Goal: Transaction & Acquisition: Subscribe to service/newsletter

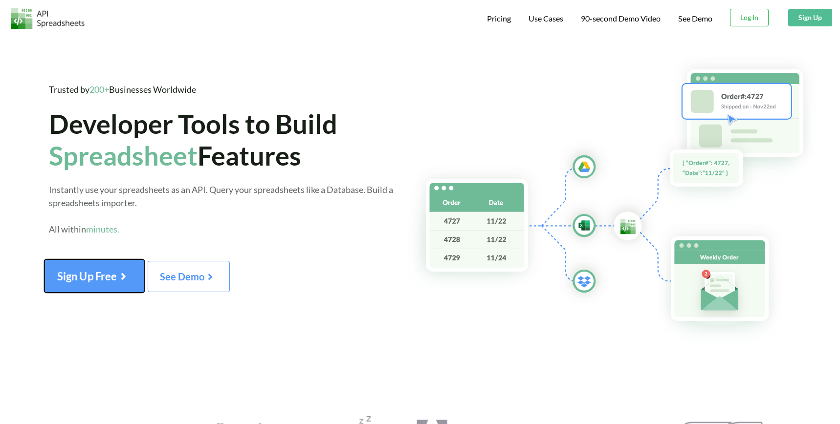
click at [109, 273] on span "Sign Up Free" at bounding box center [94, 276] width 74 height 13
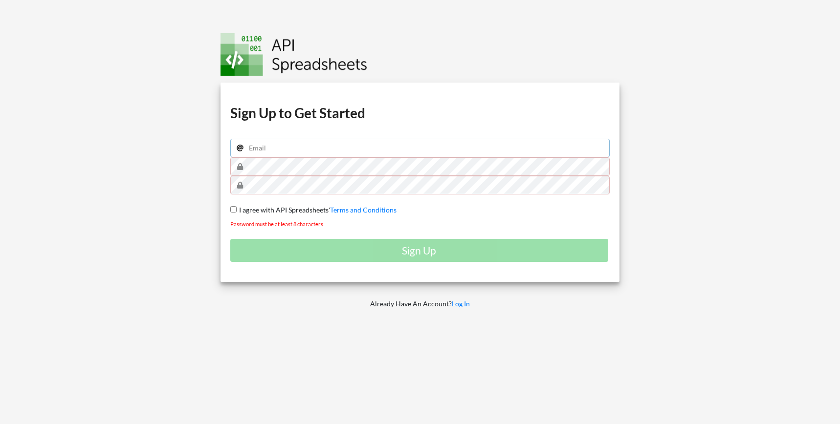
click at [302, 153] on input "email" at bounding box center [419, 148] width 379 height 19
type input "[PERSON_NAME][EMAIL_ADDRESS][PERSON_NAME][DOMAIN_NAME]"
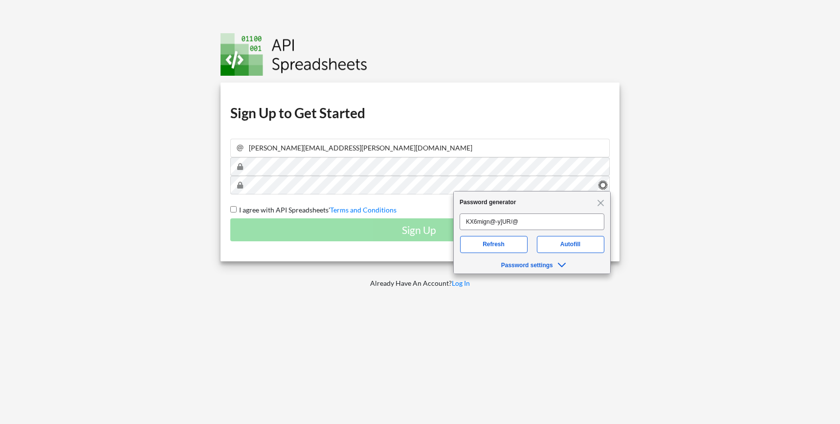
click at [235, 206] on input "I agree with API Spreadsheets' Terms and Conditions" at bounding box center [233, 209] width 6 height 6
checkbox input "true"
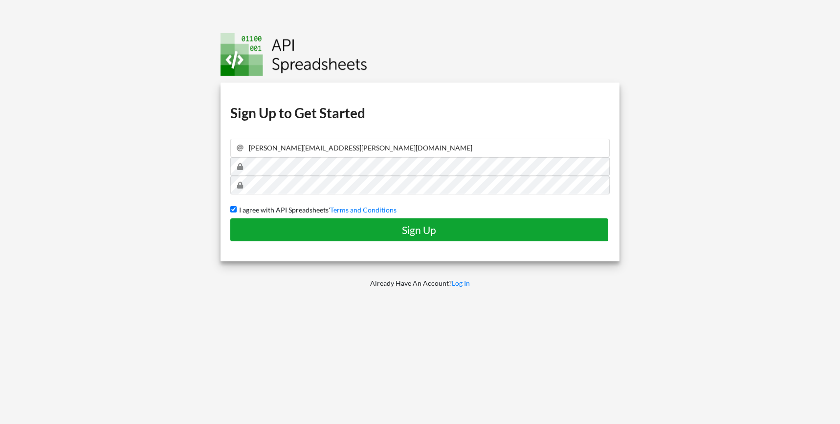
click at [269, 230] on h4 "Sign Up" at bounding box center [419, 230] width 357 height 12
checkbox input "false"
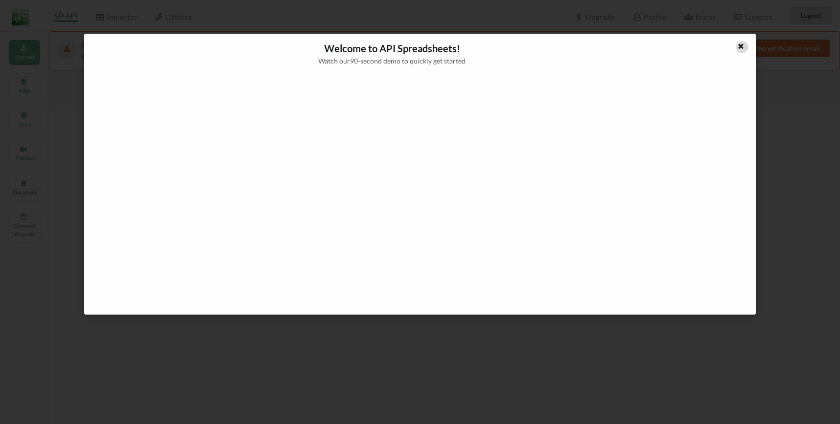
click at [744, 46] on icon at bounding box center [741, 45] width 8 height 7
